Goal: Find contact information: Find contact information

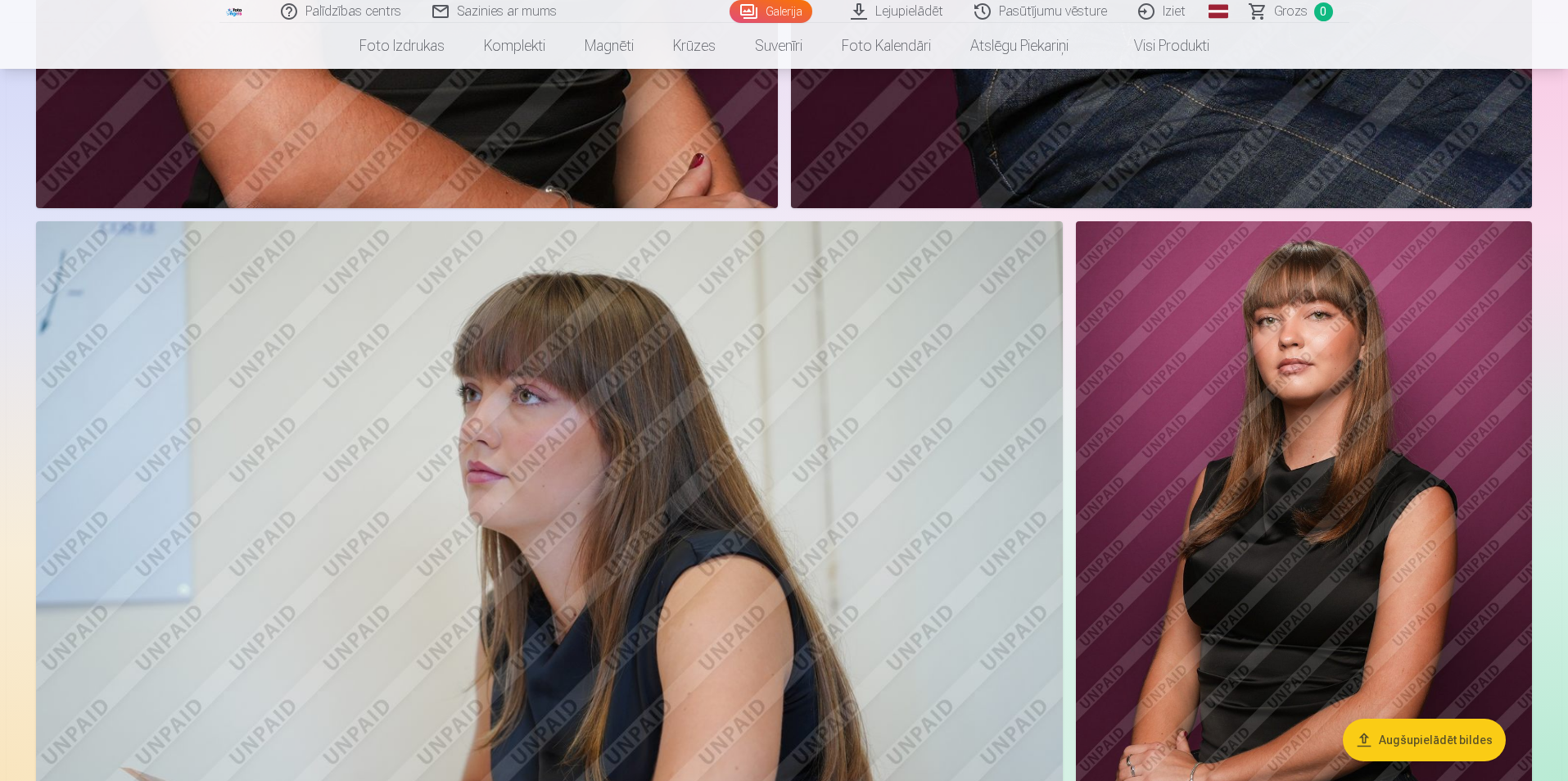
scroll to position [7053, 0]
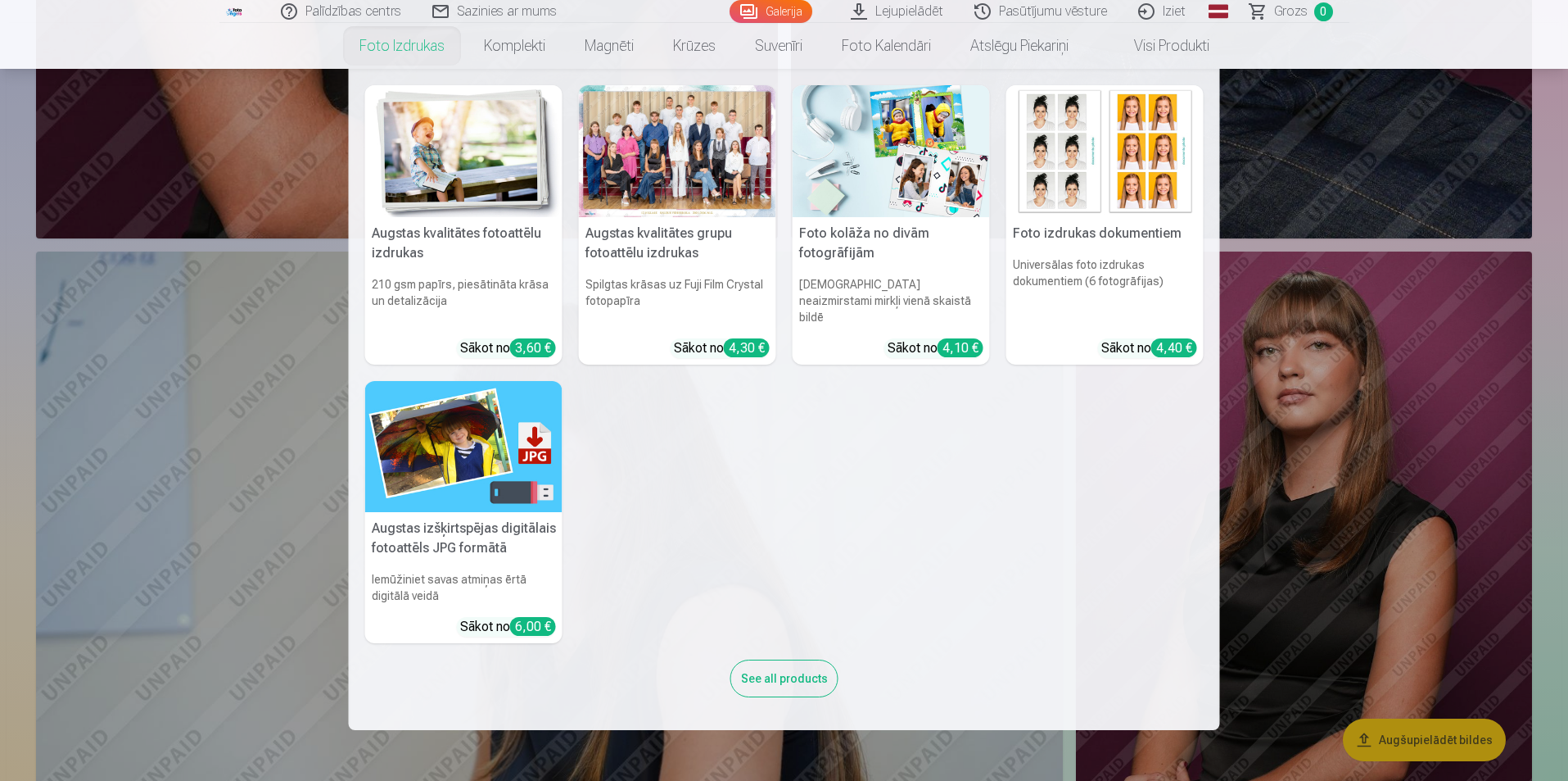
click at [379, 45] on link "Foto izdrukas" at bounding box center [402, 46] width 124 height 46
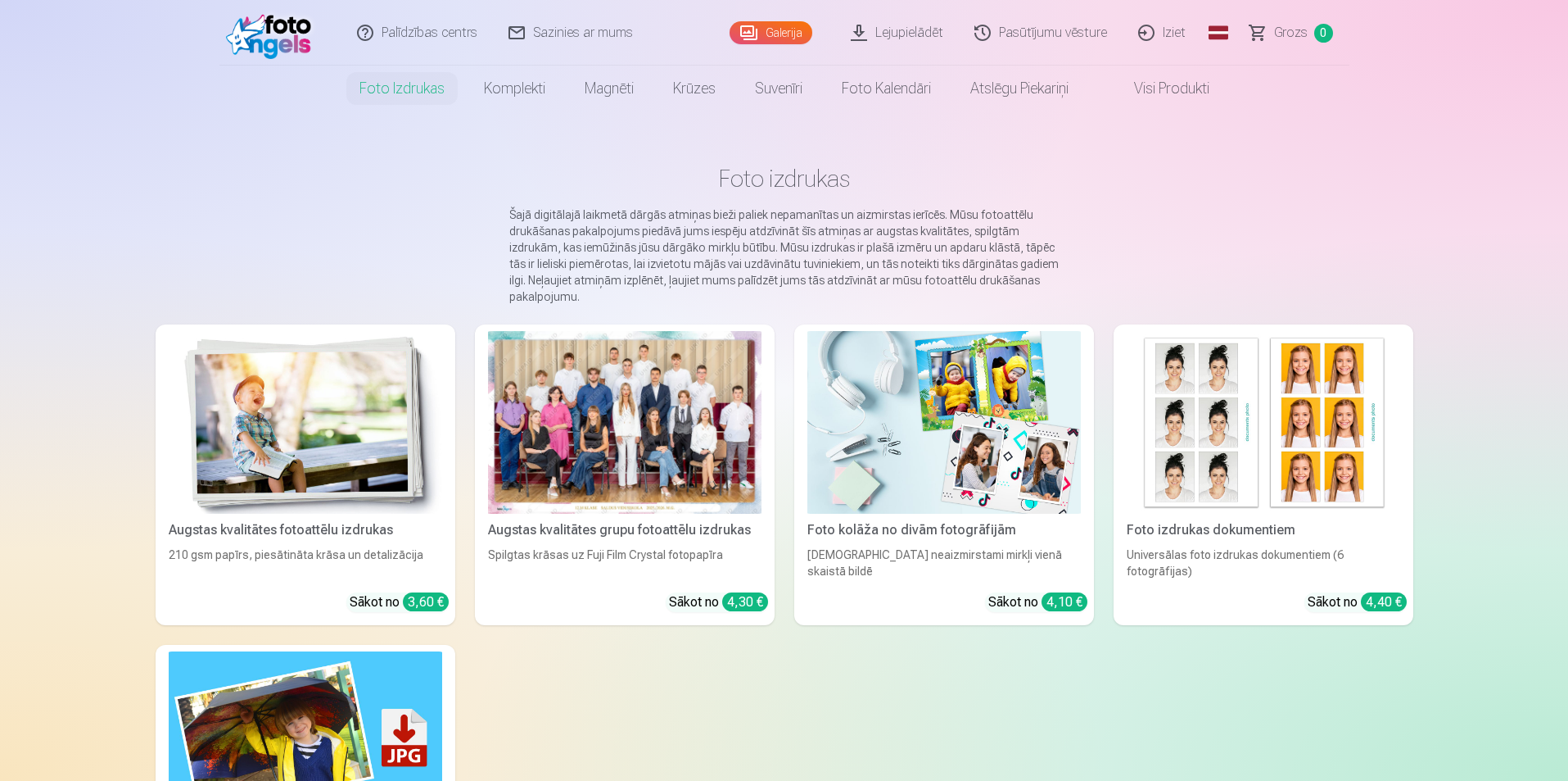
click at [548, 39] on link "Sazinies ar mums" at bounding box center [572, 32] width 156 height 65
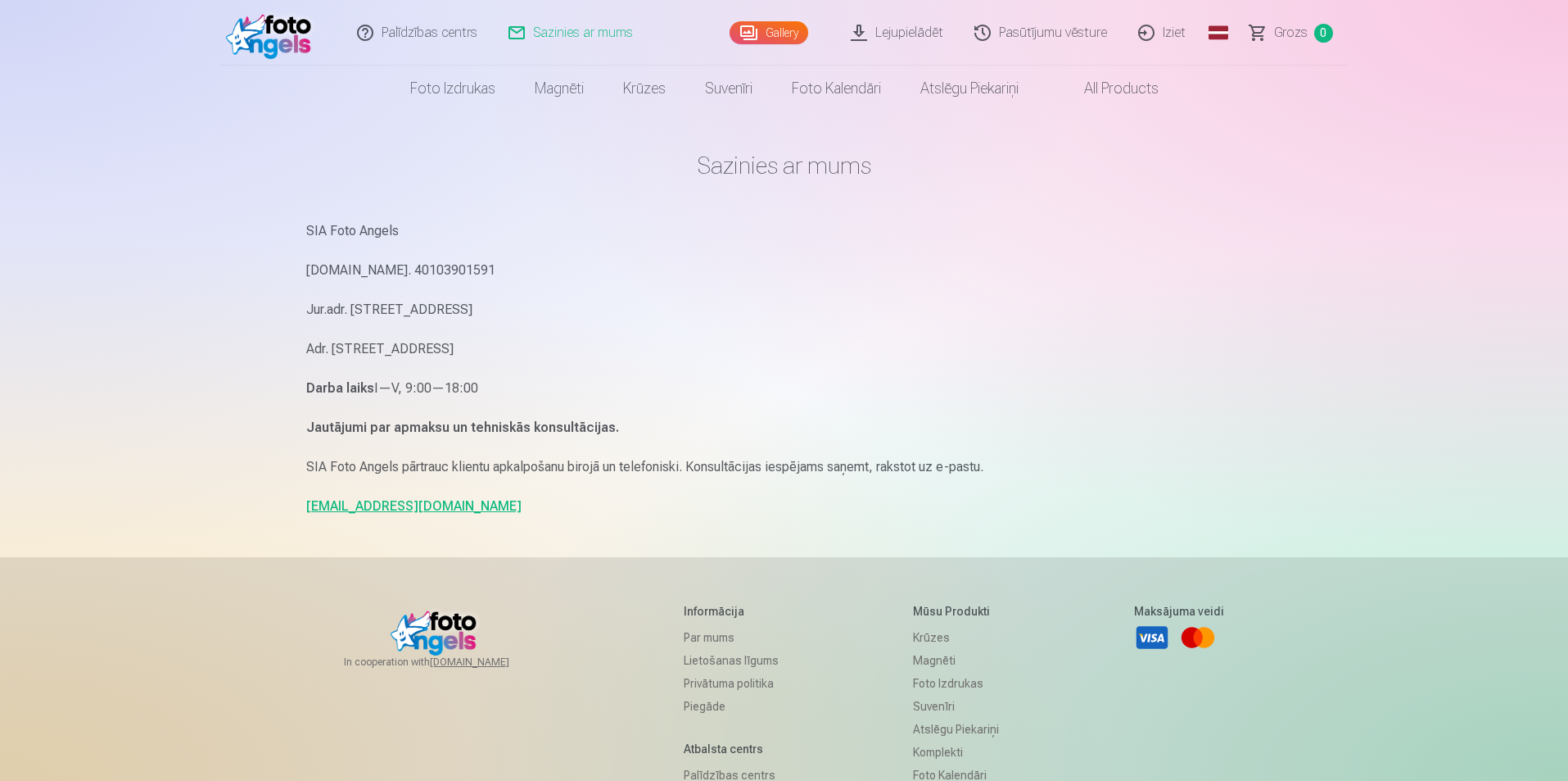
click at [546, 35] on link "Sazinies ar mums" at bounding box center [572, 32] width 156 height 65
